Goal: Task Accomplishment & Management: Manage account settings

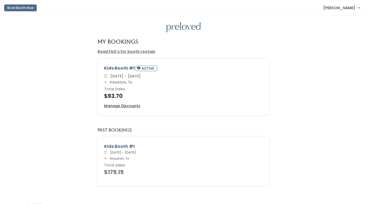
click at [337, 7] on span "[PERSON_NAME]" at bounding box center [339, 8] width 32 height 6
click at [133, 108] on u "Manage Discounts" at bounding box center [122, 105] width 36 height 5
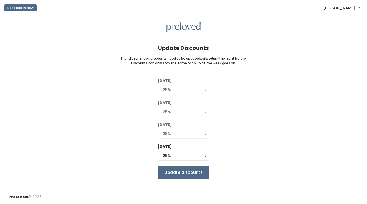
click at [163, 136] on div "25%" at bounding box center [183, 134] width 41 height 6
click at [168, 136] on div "25%" at bounding box center [183, 134] width 41 height 6
click at [177, 136] on div "25%" at bounding box center [183, 134] width 41 height 6
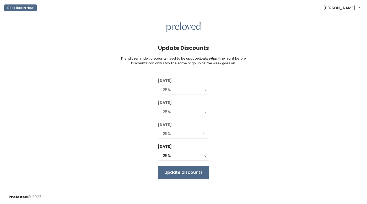
click at [177, 136] on div "25%" at bounding box center [183, 134] width 41 height 6
click at [168, 158] on div "25%" at bounding box center [183, 156] width 41 height 6
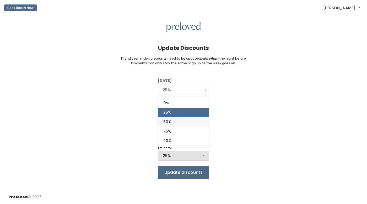
click at [176, 126] on link "50%" at bounding box center [183, 121] width 51 height 9
select select "50%"
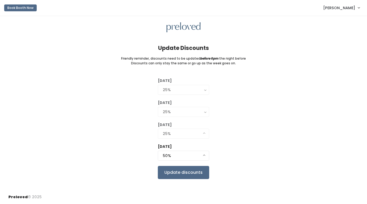
click at [171, 136] on div "25%" at bounding box center [183, 134] width 41 height 6
click at [167, 179] on input "Update discounts" at bounding box center [183, 172] width 51 height 13
